Goal: Task Accomplishment & Management: Manage account settings

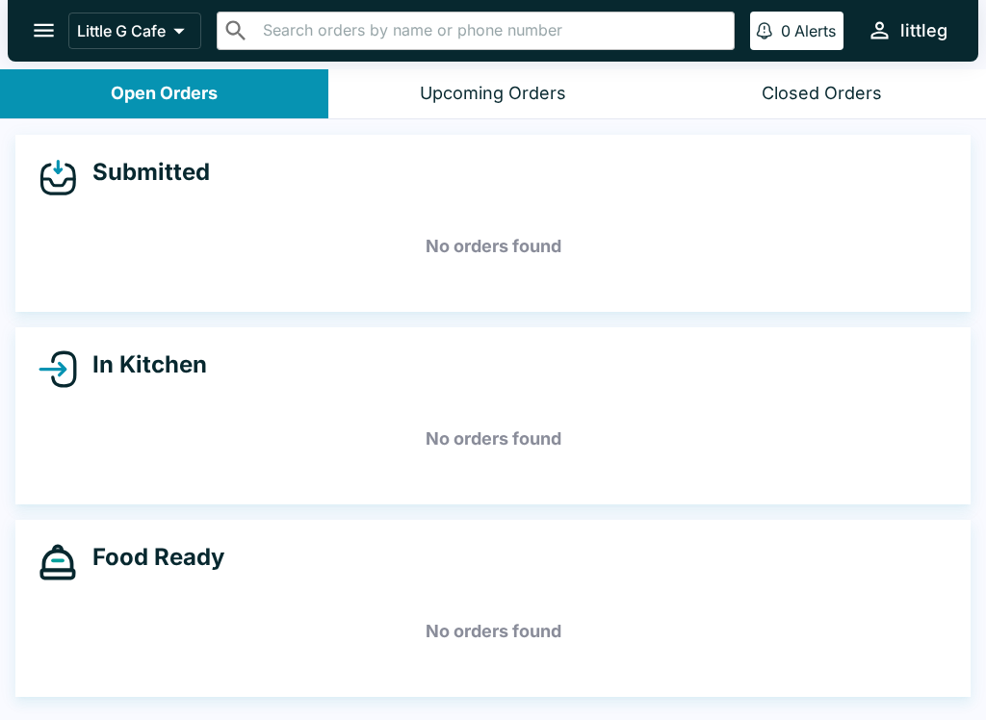
click at [49, 27] on icon "open drawer" at bounding box center [44, 30] width 26 height 26
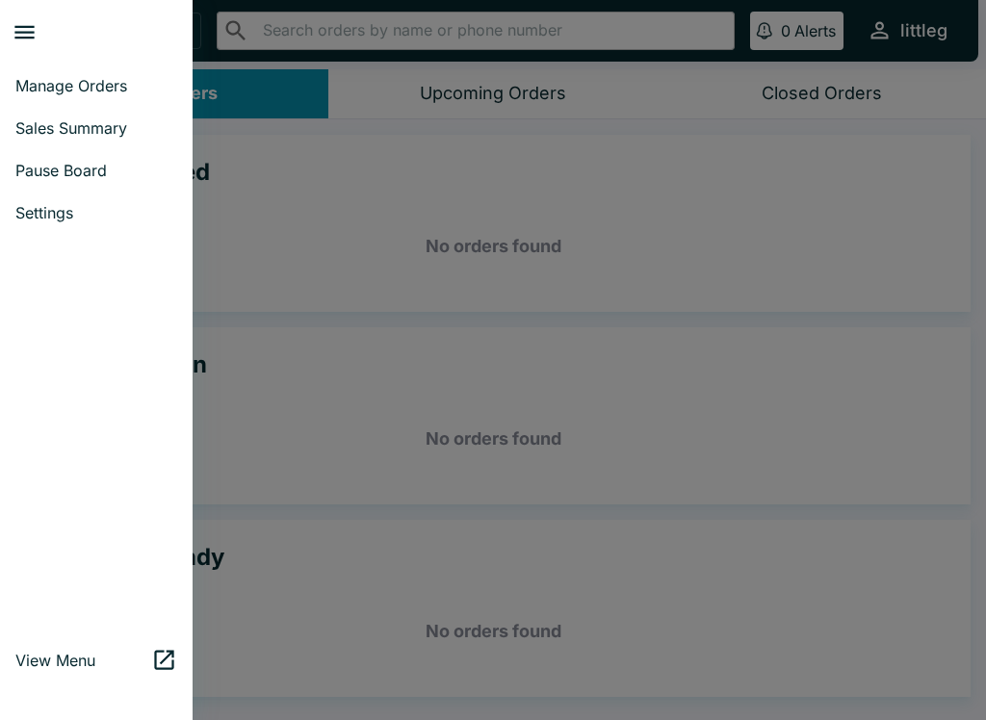
click at [95, 181] on link "Pause Board" at bounding box center [96, 170] width 193 height 42
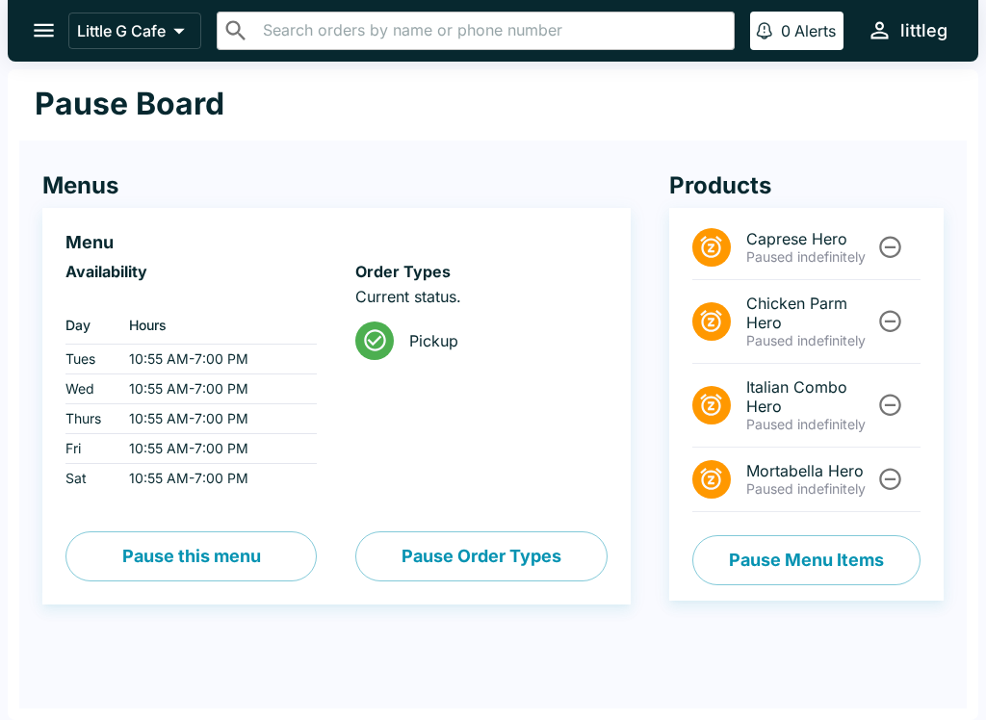
click at [896, 255] on icon "Unpause" at bounding box center [890, 248] width 22 height 22
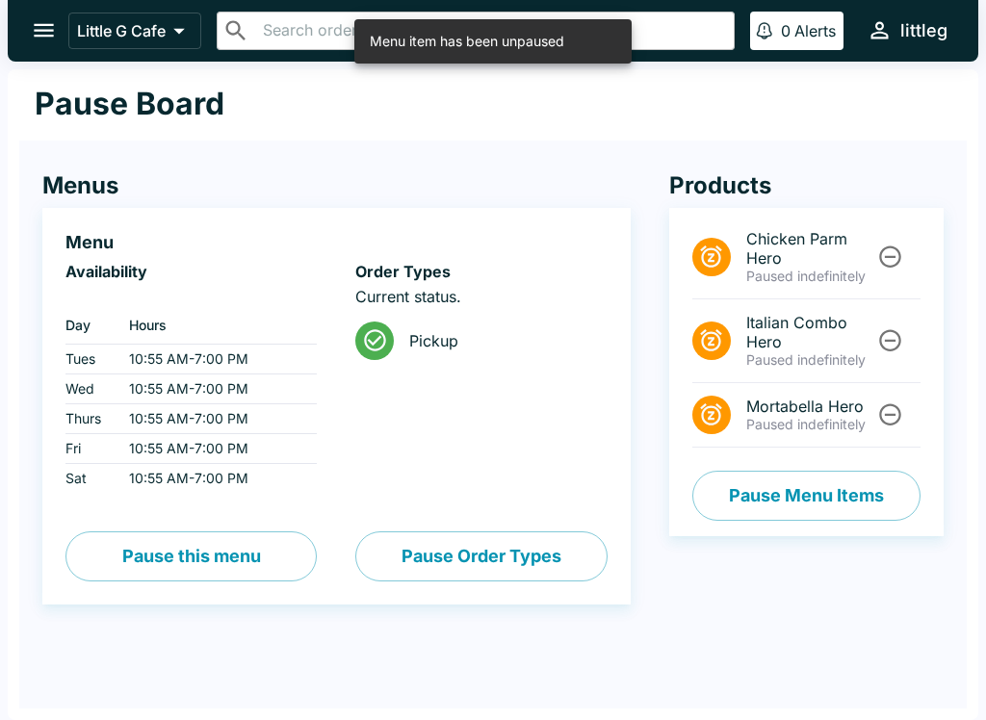
click at [890, 319] on li "Italian Combo Hero Paused indefinitely" at bounding box center [806, 341] width 228 height 84
click at [895, 346] on icon "Unpause" at bounding box center [890, 340] width 26 height 26
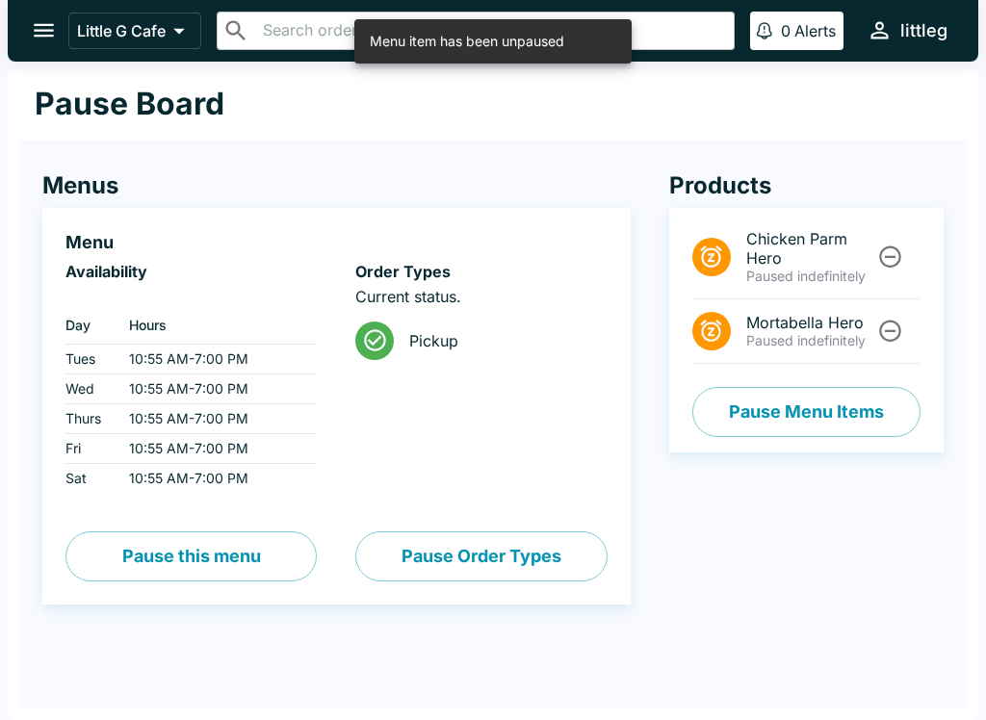
click at [886, 256] on icon "Unpause" at bounding box center [890, 257] width 26 height 26
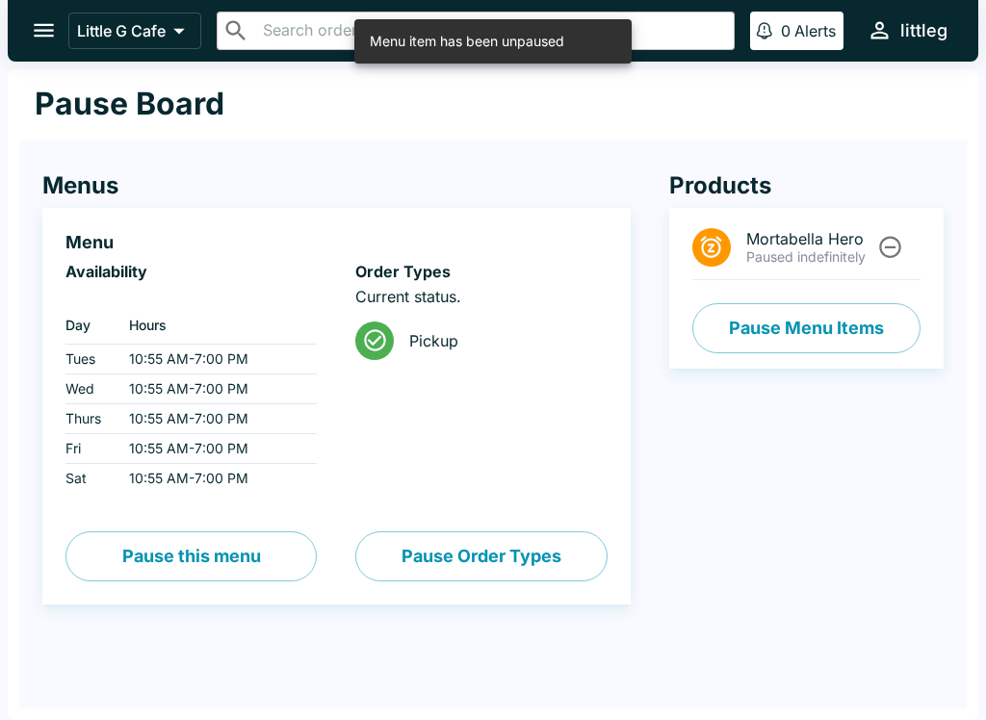
click at [882, 242] on icon "Unpause" at bounding box center [890, 248] width 22 height 22
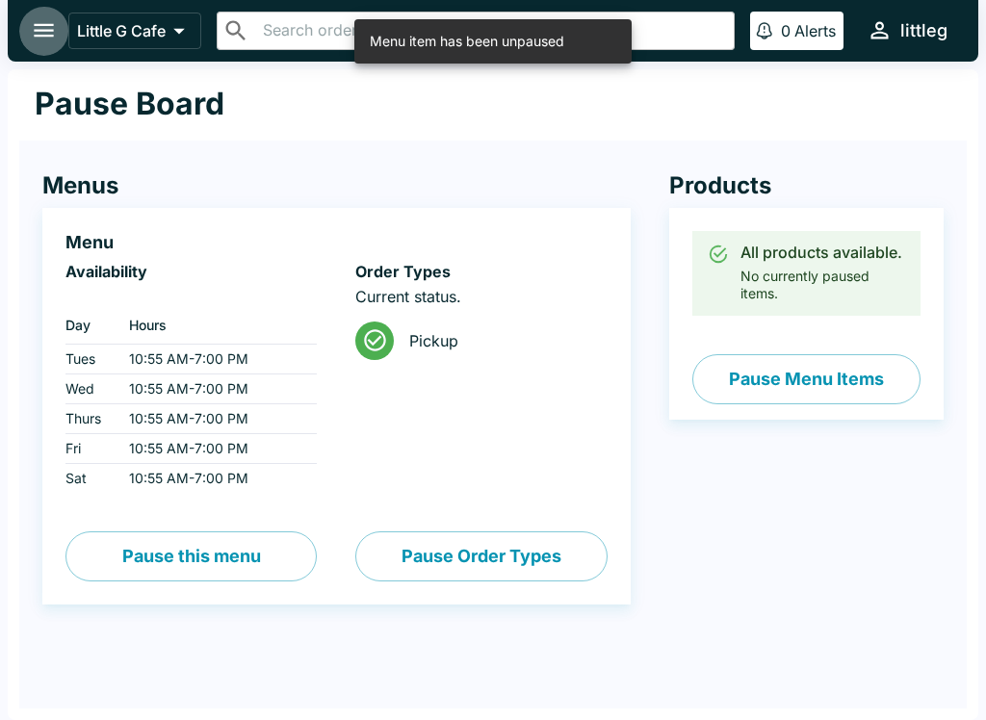
click at [37, 31] on icon "open drawer" at bounding box center [44, 30] width 20 height 13
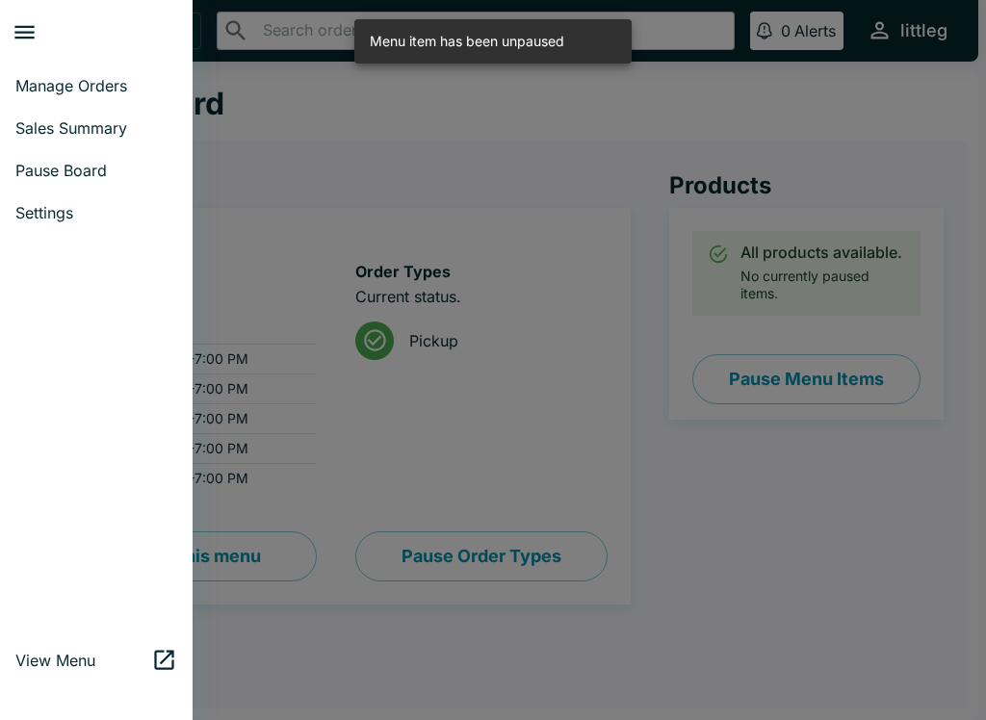
click at [95, 88] on span "Manage Orders" at bounding box center [96, 85] width 162 height 19
